Goal: Task Accomplishment & Management: Complete application form

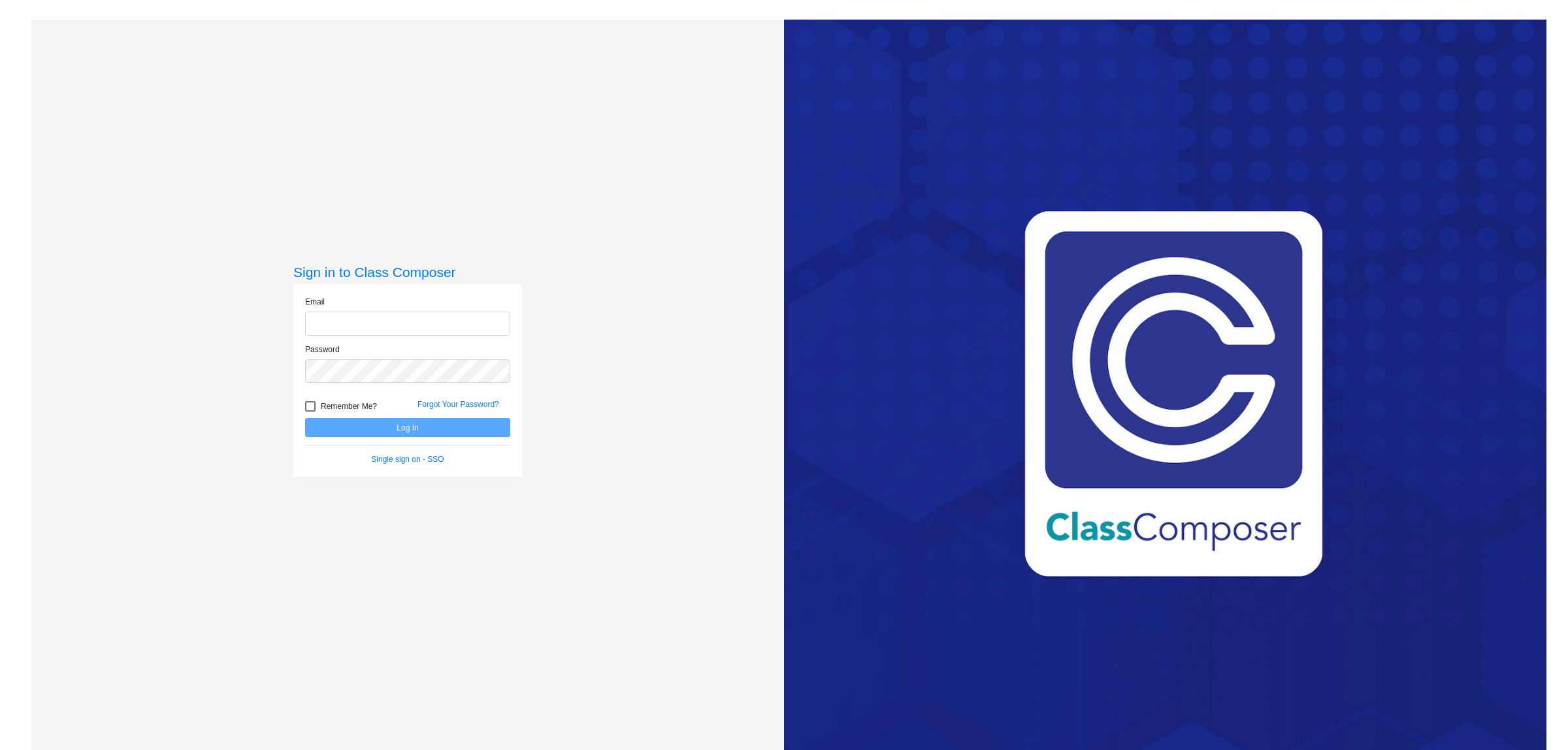
drag, startPoint x: 331, startPoint y: 319, endPoint x: 338, endPoint y: 316, distance: 7.6
click at [332, 318] on input "email" at bounding box center [408, 323] width 205 height 24
click at [328, 361] on div "Password" at bounding box center [408, 363] width 205 height 39
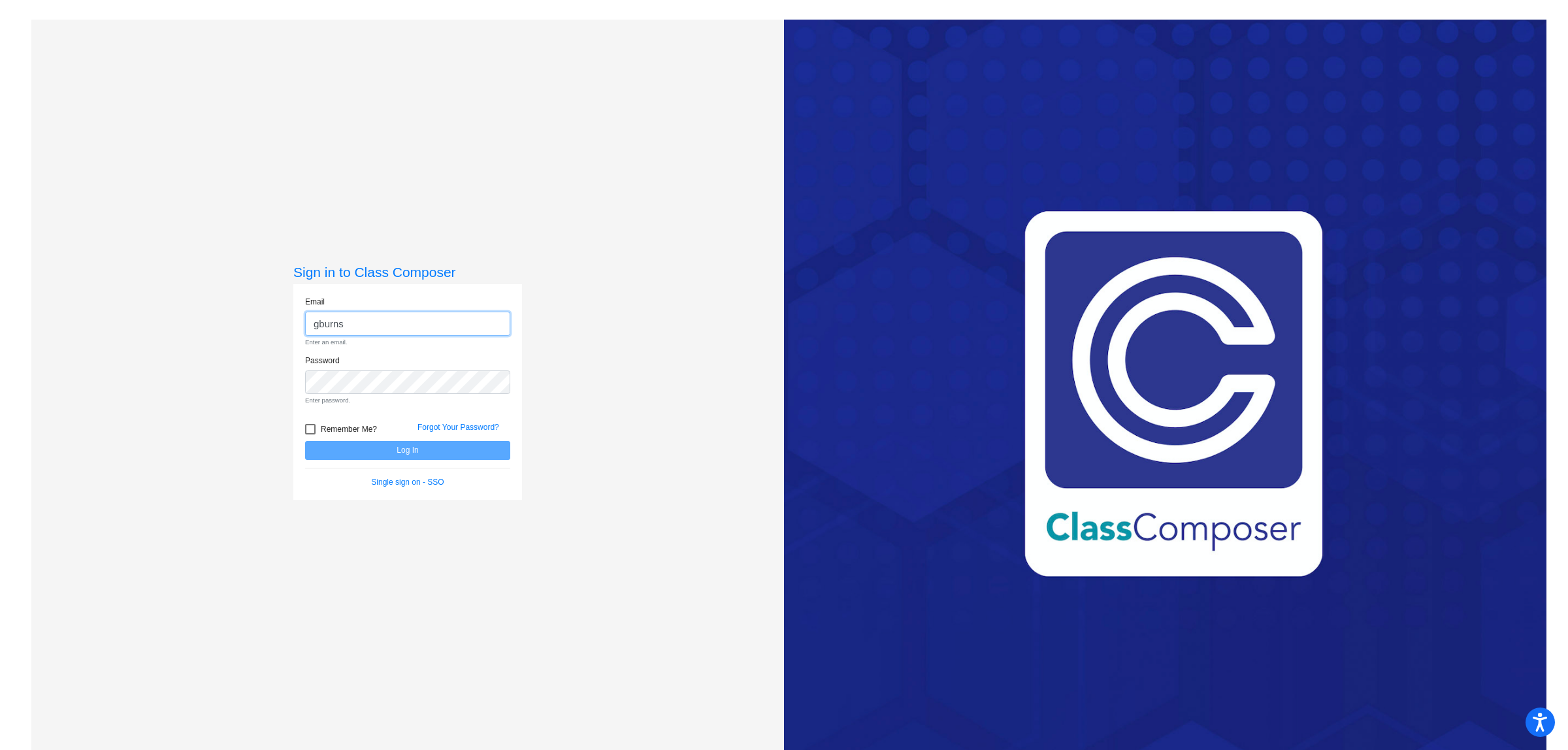
click at [361, 331] on input "gburns" at bounding box center [408, 323] width 205 height 24
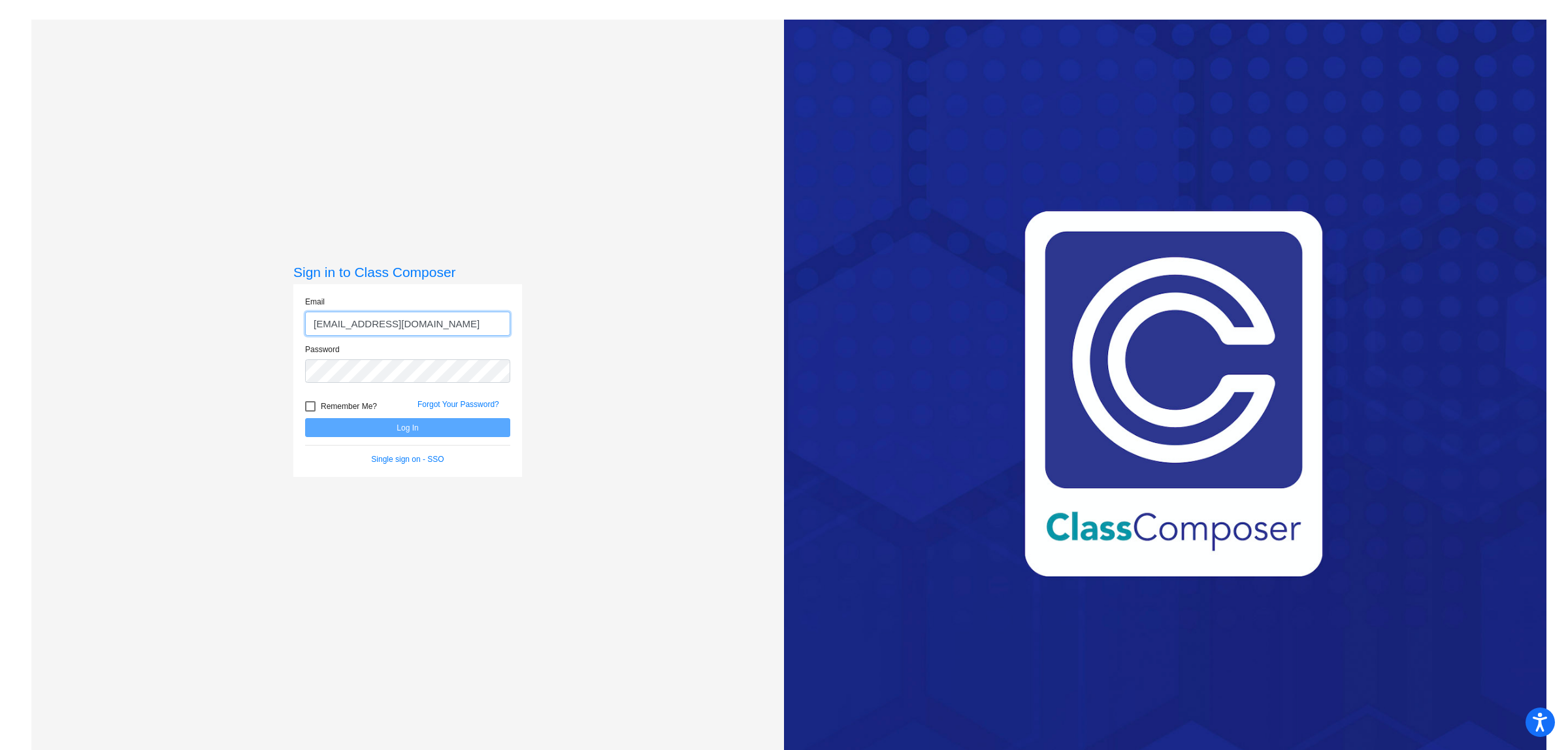
type input "[EMAIL_ADDRESS][DOMAIN_NAME]"
click at [399, 427] on button "Log In" at bounding box center [408, 428] width 205 height 19
click at [403, 433] on button "Log In" at bounding box center [408, 428] width 205 height 19
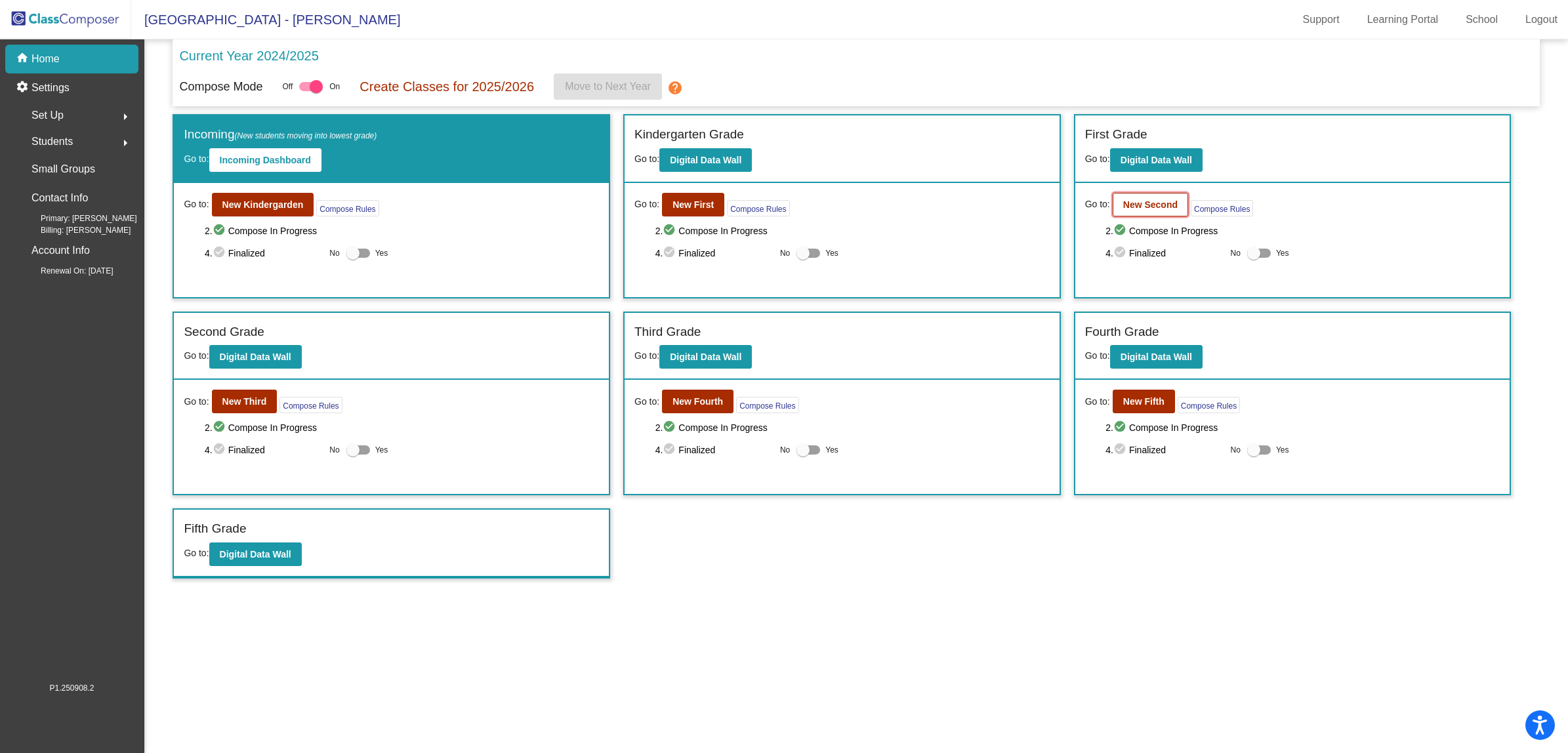
click at [1143, 208] on b "New Second" at bounding box center [1151, 204] width 55 height 11
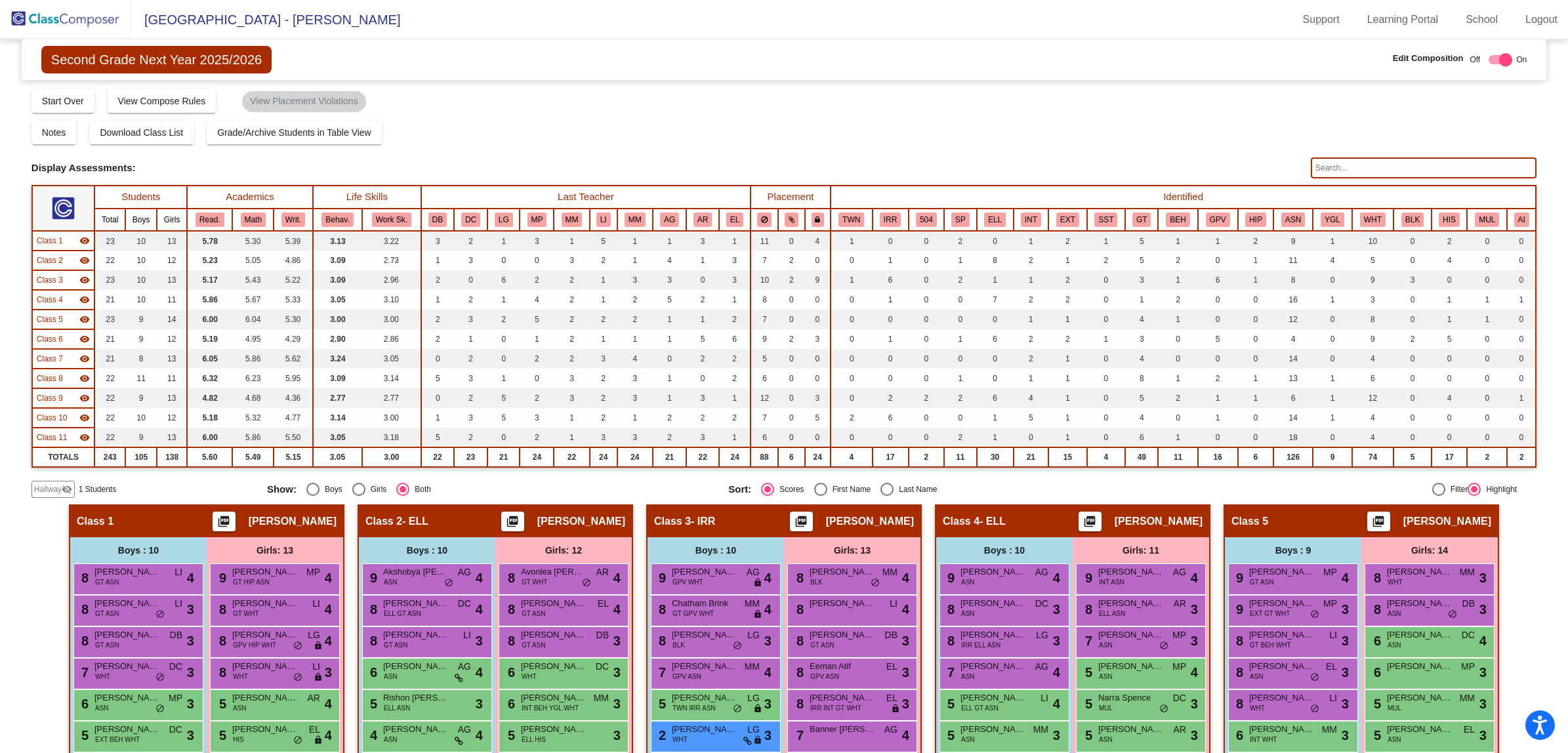
click at [53, 484] on span "Hallway" at bounding box center [47, 489] width 27 height 12
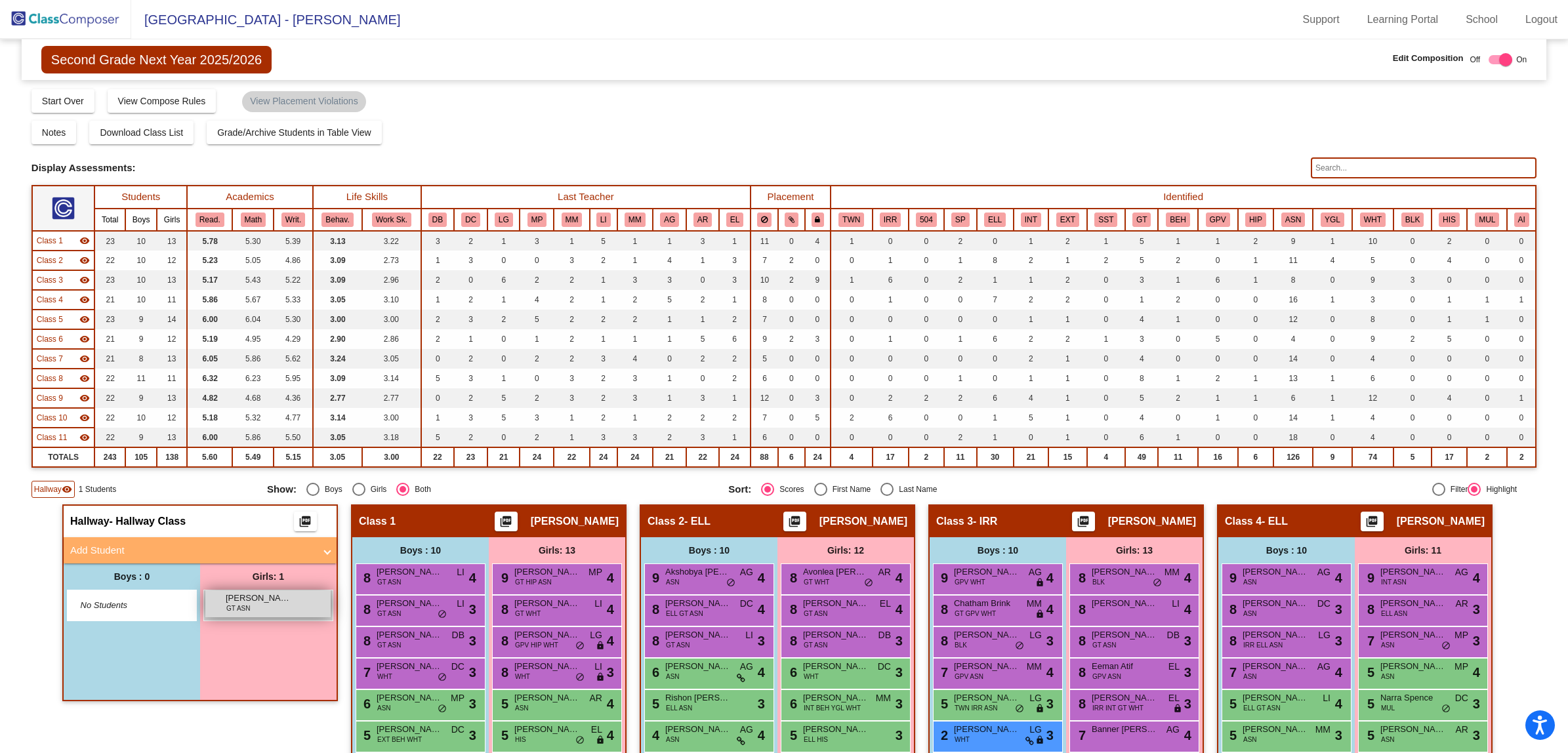
click at [255, 602] on div "[PERSON_NAME] GT ASN lock do_not_disturb_alt" at bounding box center [267, 604] width 125 height 27
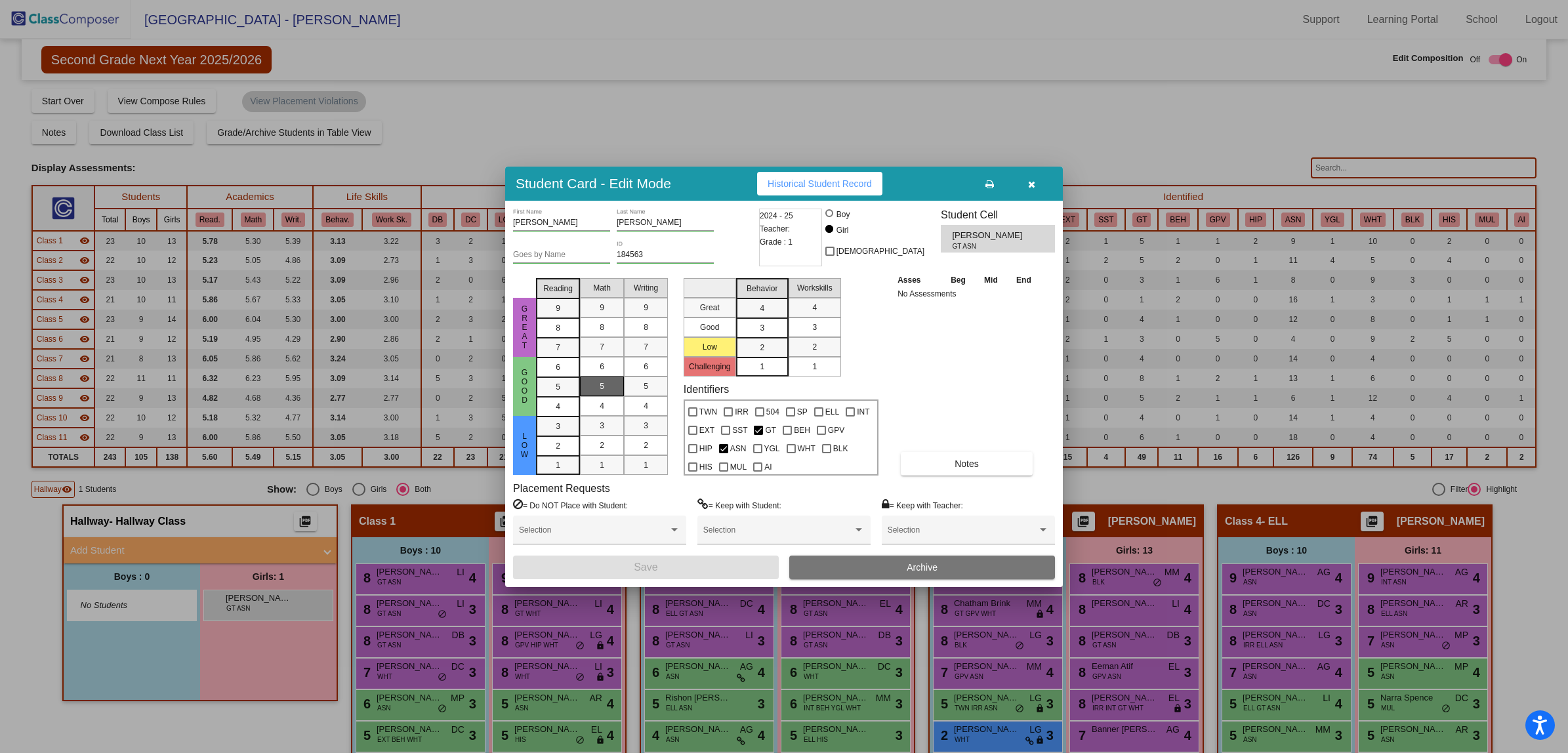
click at [548, 380] on div "5" at bounding box center [558, 387] width 26 height 20
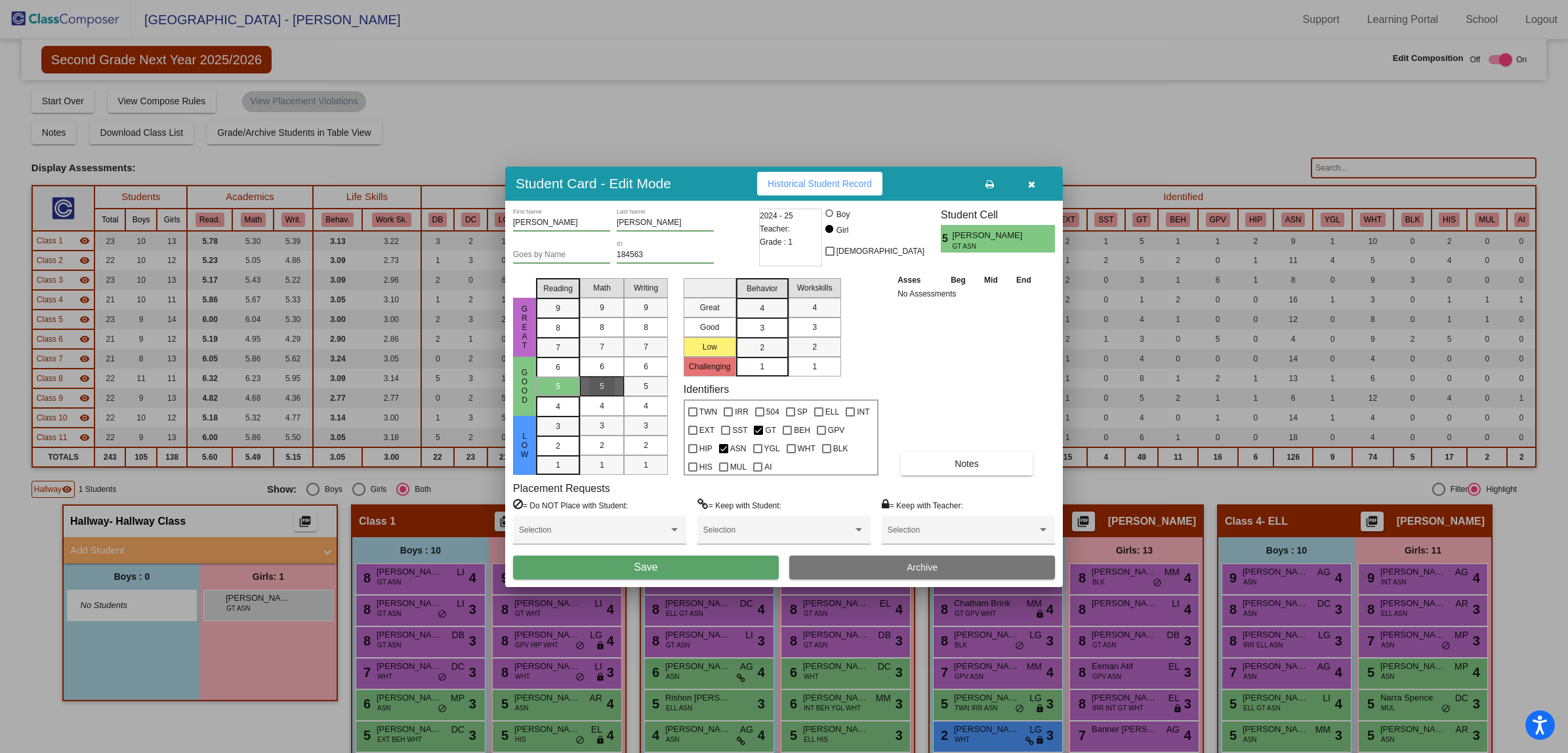
click at [608, 382] on div "5" at bounding box center [601, 386] width 26 height 20
click at [653, 387] on div "5" at bounding box center [645, 386] width 26 height 20
click at [756, 326] on div "3" at bounding box center [762, 328] width 26 height 20
click at [826, 323] on div "3" at bounding box center [814, 327] width 26 height 20
click at [549, 367] on div "6" at bounding box center [558, 368] width 26 height 20
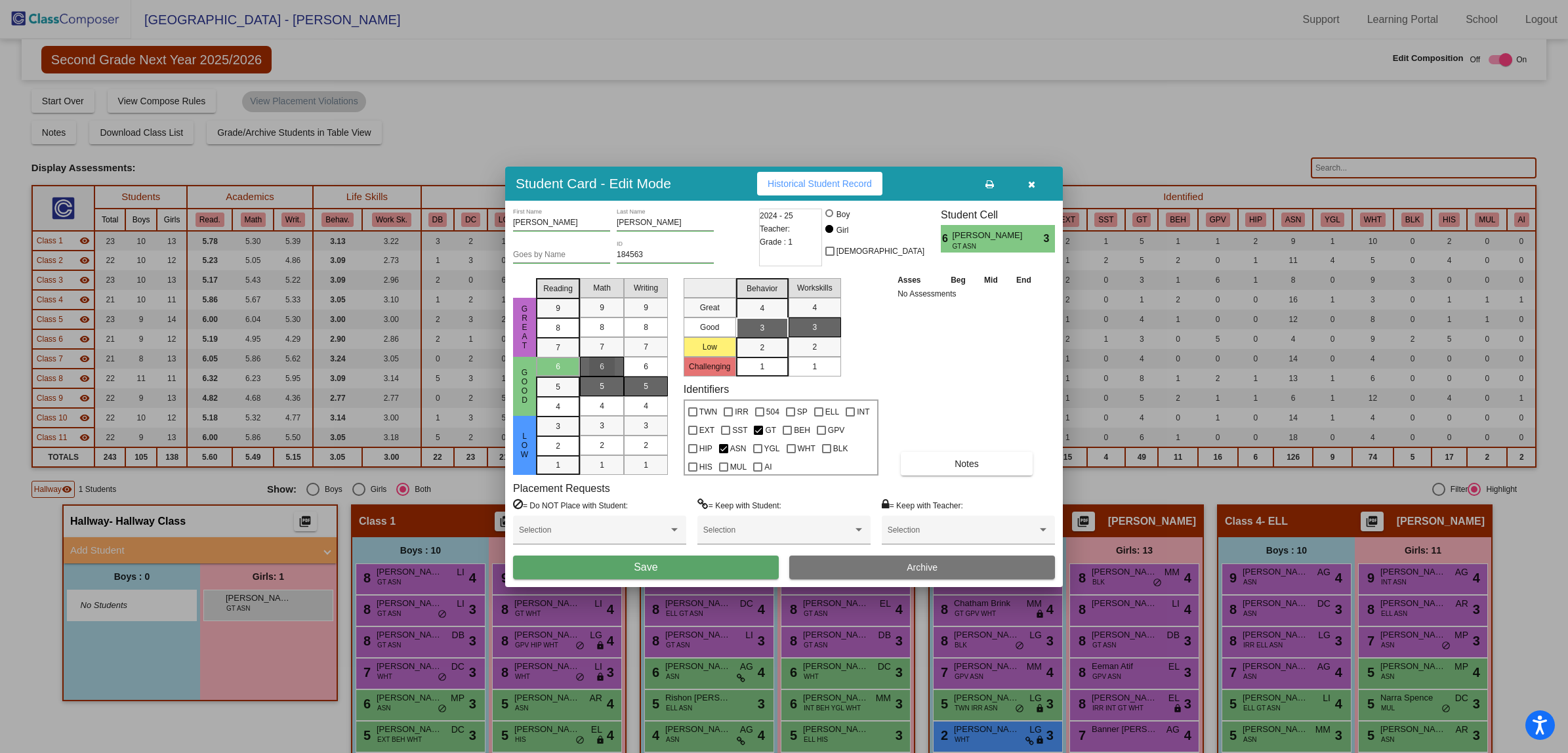
click at [598, 364] on div "6" at bounding box center [601, 367] width 26 height 20
click at [644, 362] on span "6" at bounding box center [646, 367] width 5 height 12
click at [670, 561] on button "Save" at bounding box center [646, 567] width 266 height 23
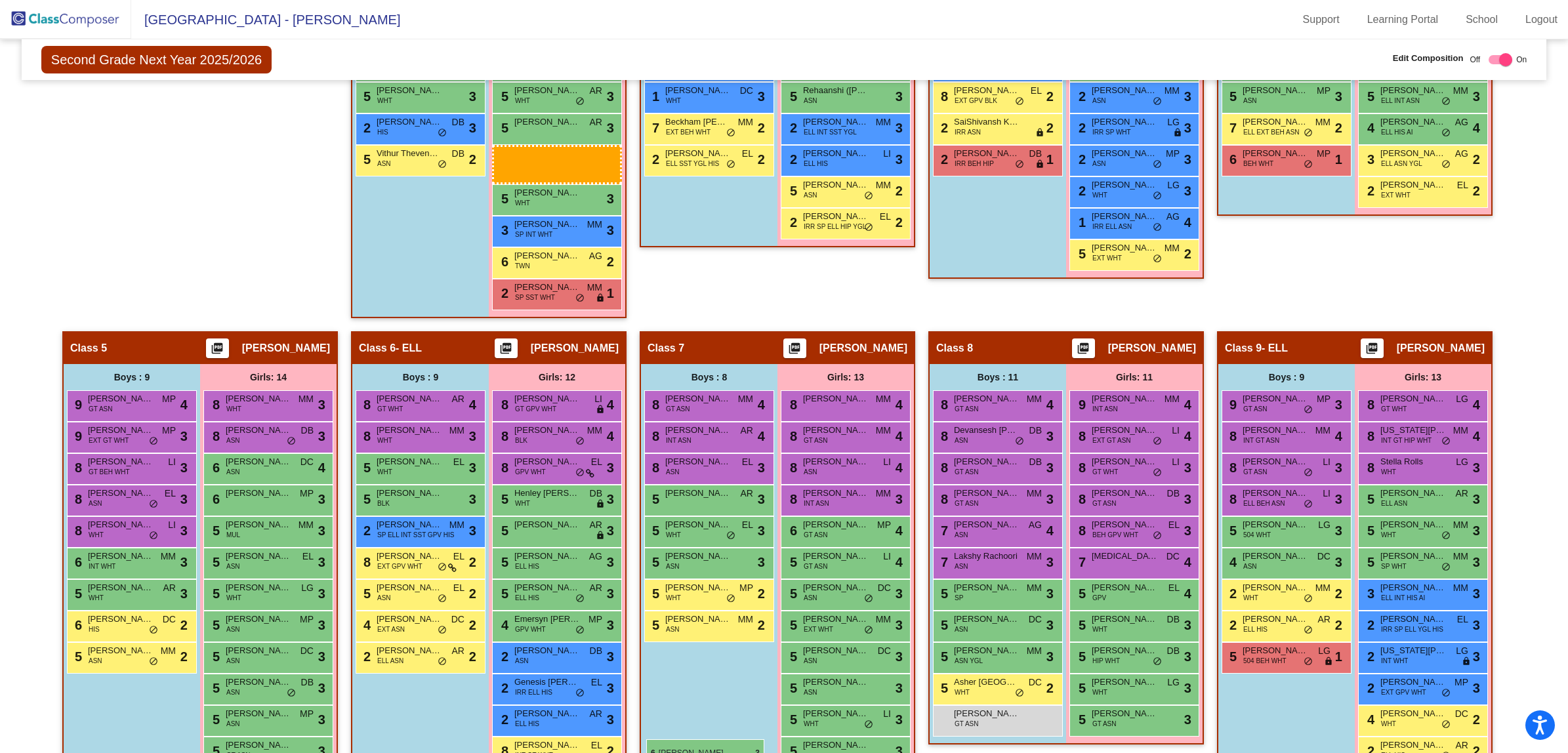
scroll to position [705, 0]
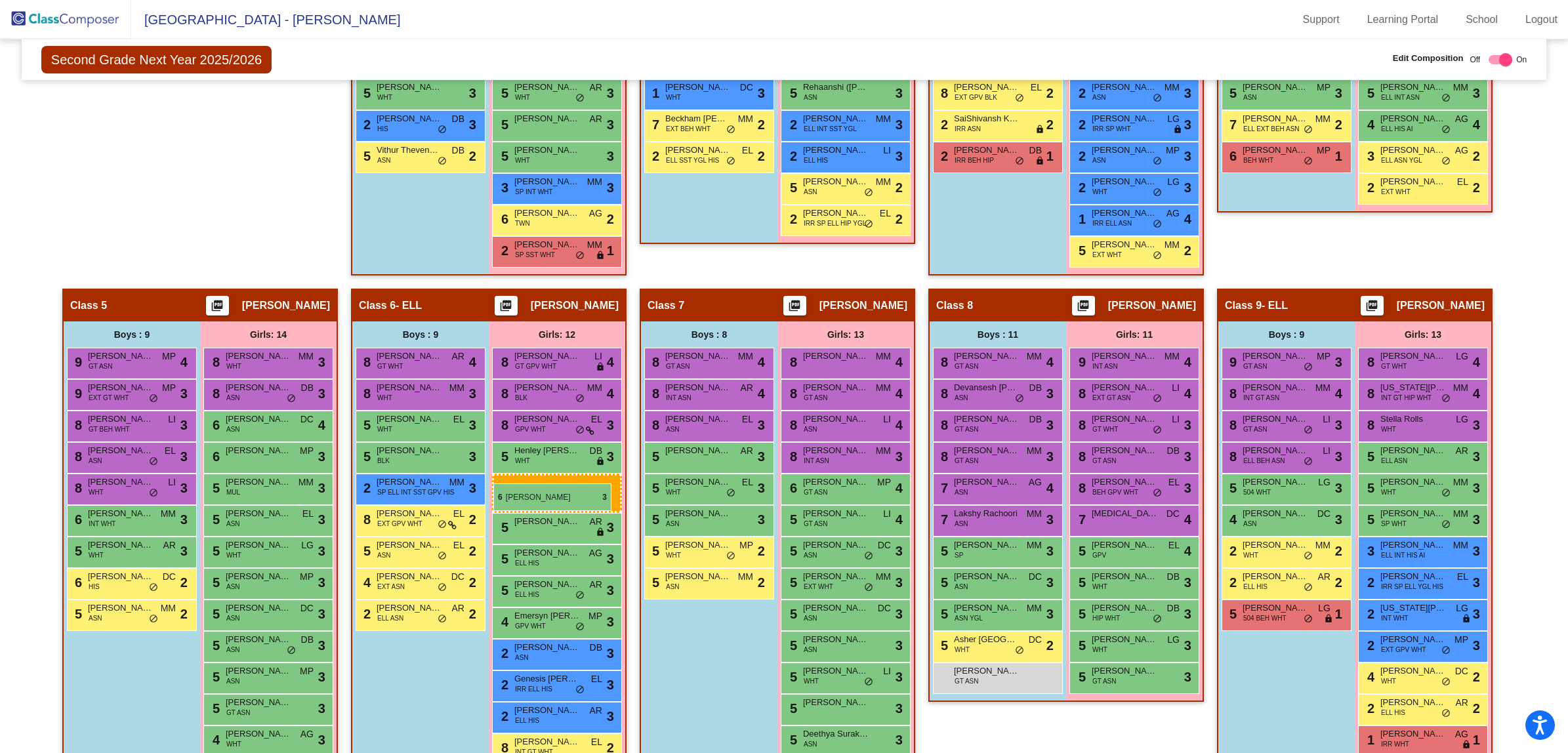
drag, startPoint x: 246, startPoint y: 354, endPoint x: 493, endPoint y: 483, distance: 278.7
